Goal: Task Accomplishment & Management: Use online tool/utility

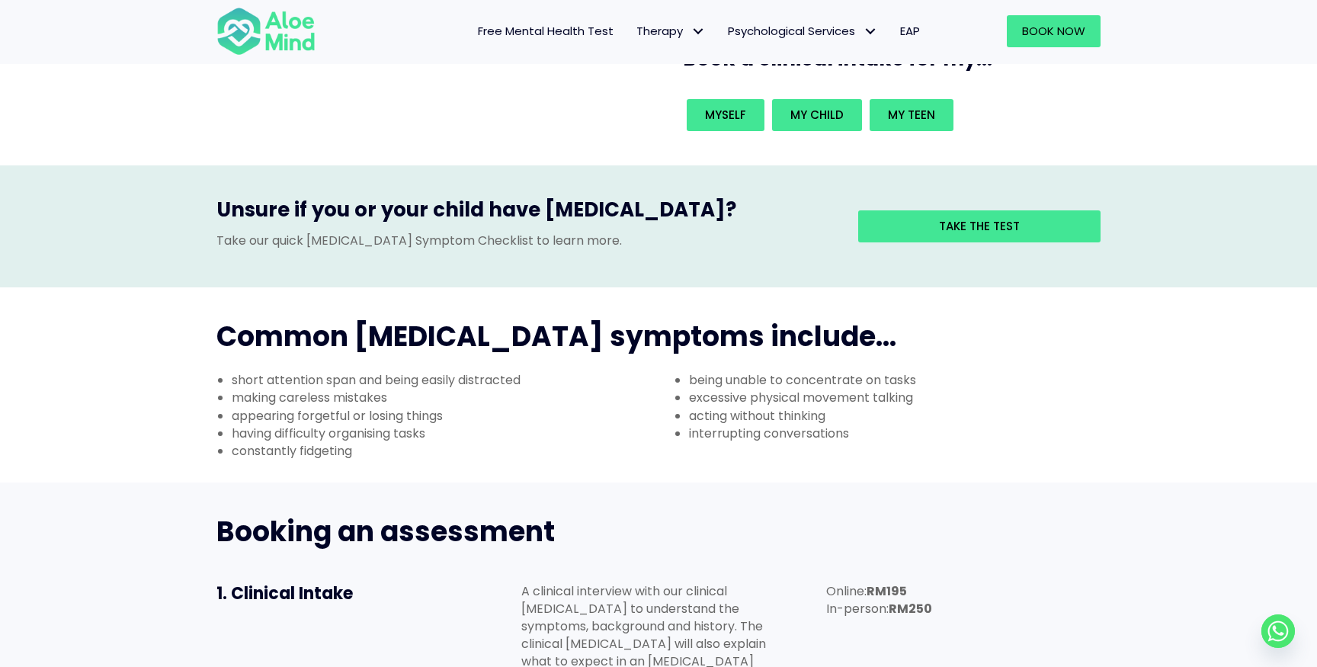
scroll to position [368, 0]
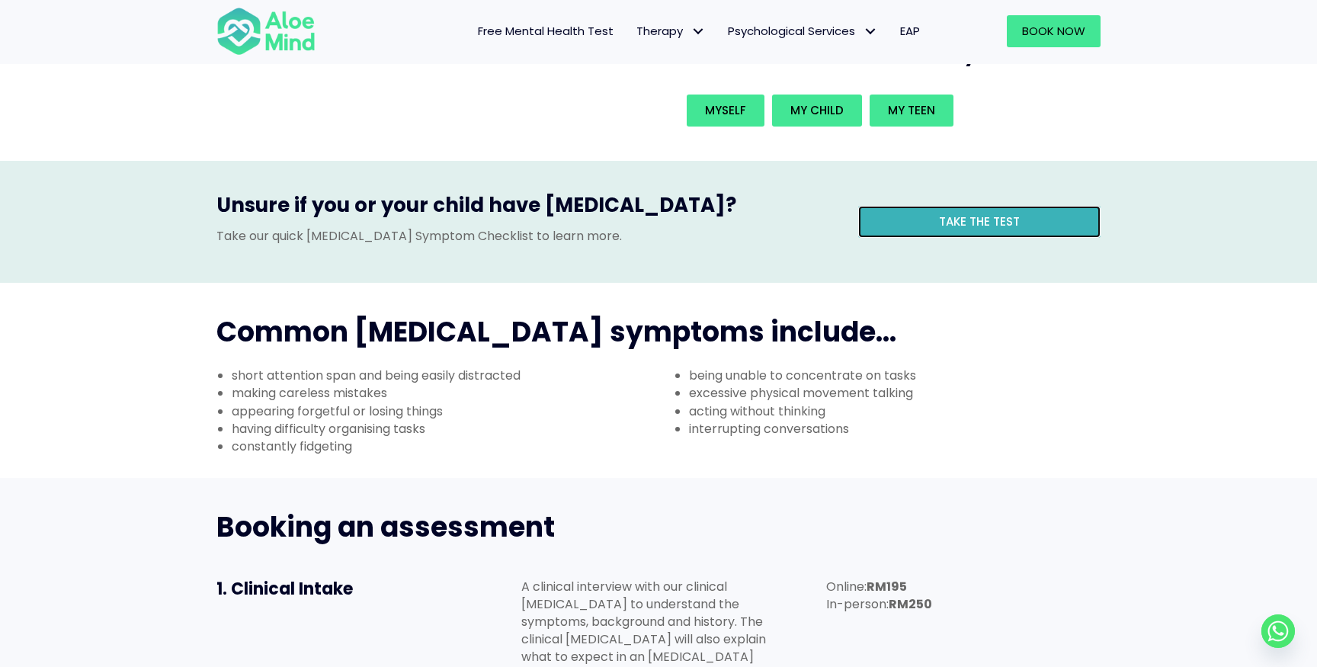
click at [1020, 206] on link "Take the test" at bounding box center [979, 222] width 242 height 32
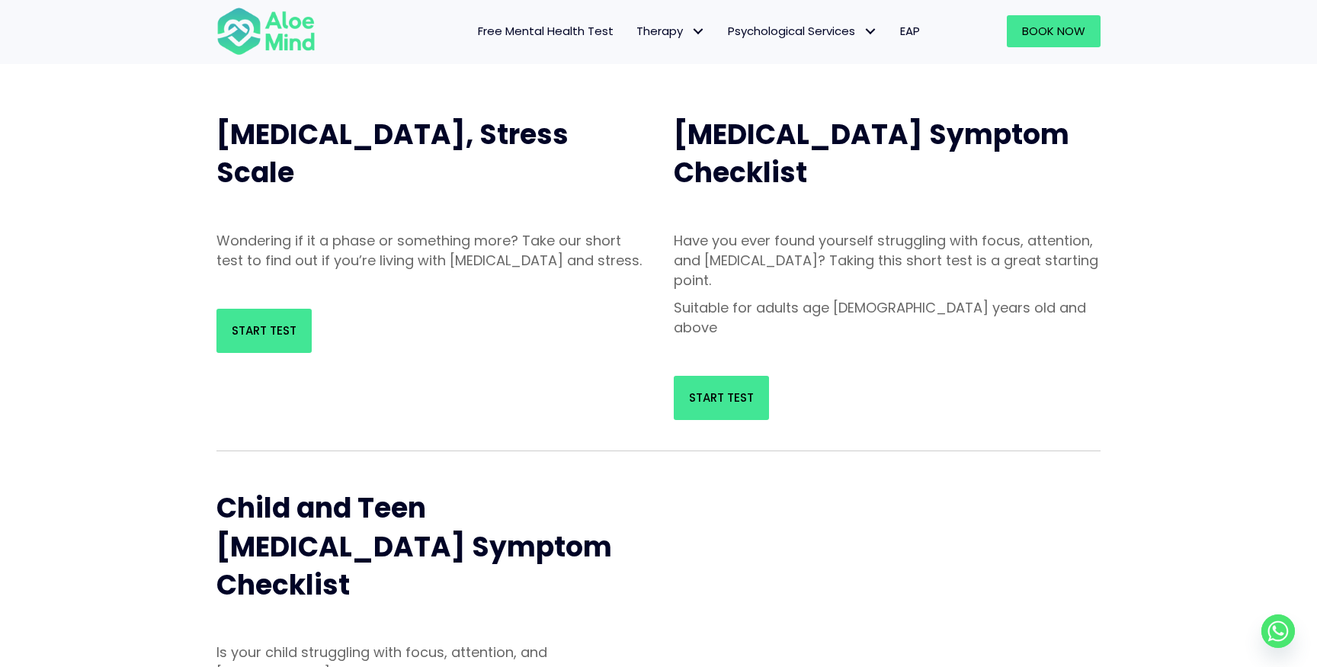
scroll to position [152, 0]
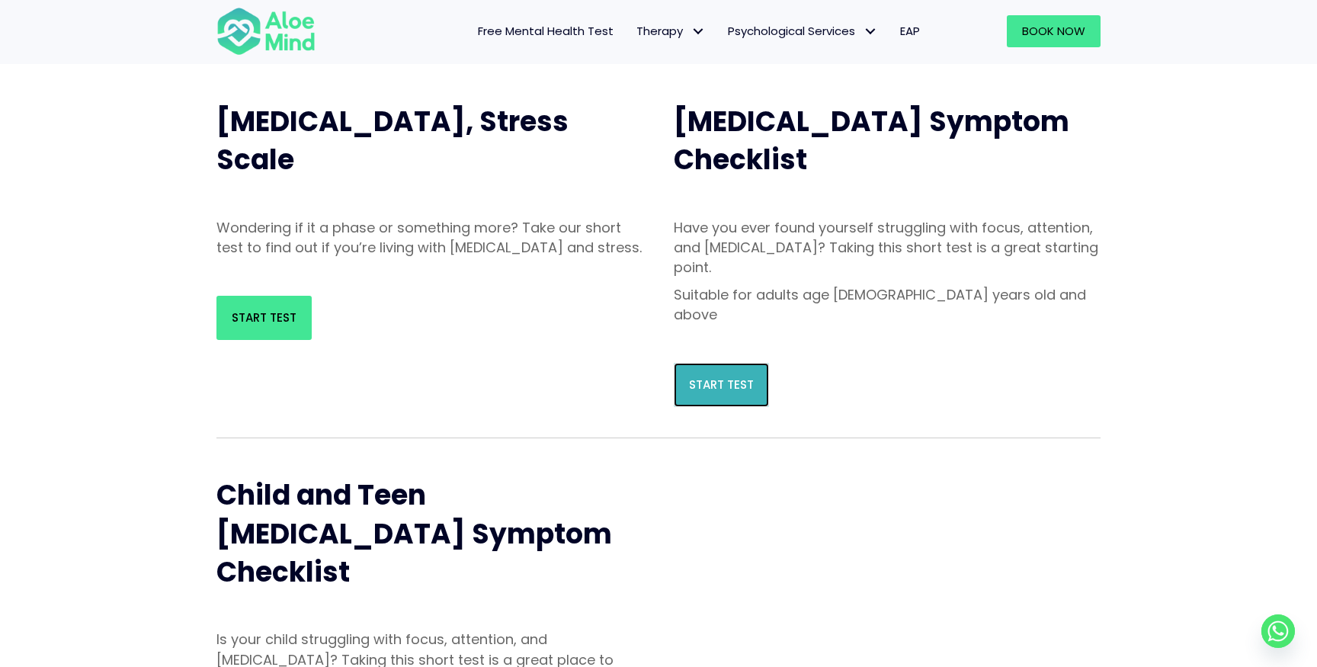
click at [700, 377] on span "Start Test" at bounding box center [721, 385] width 65 height 16
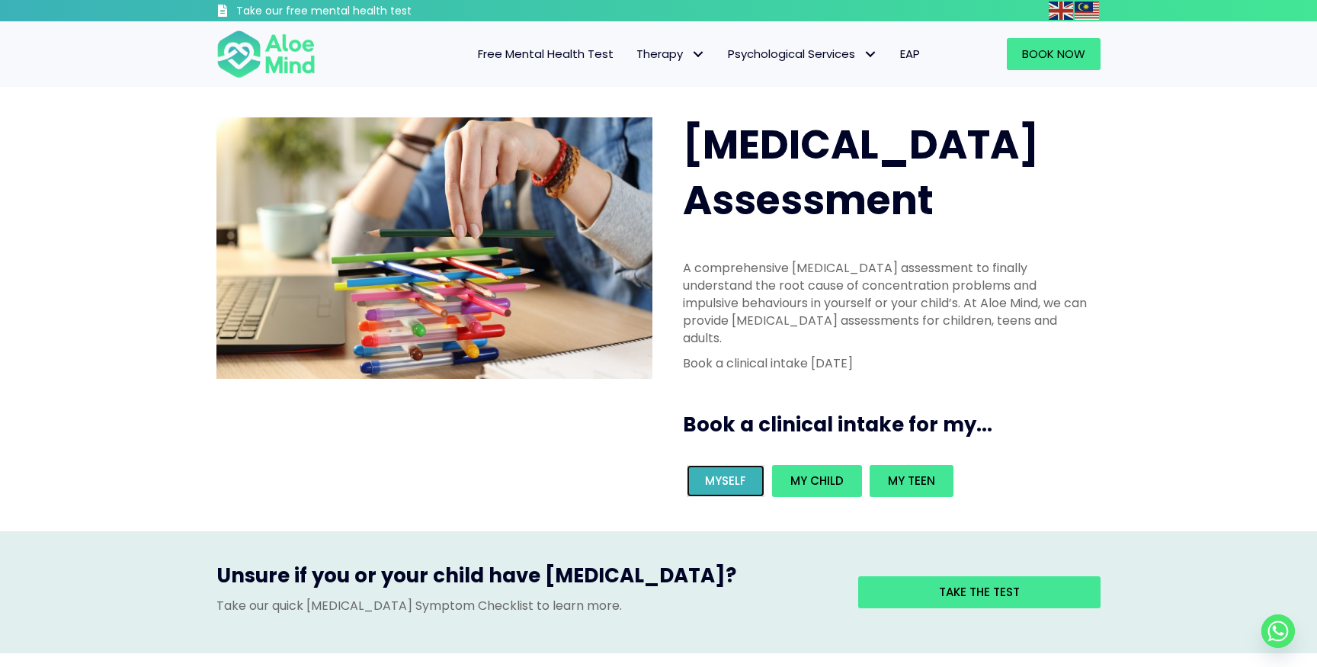
click at [743, 465] on link "Myself" at bounding box center [726, 481] width 78 height 32
